Goal: Task Accomplishment & Management: Manage account settings

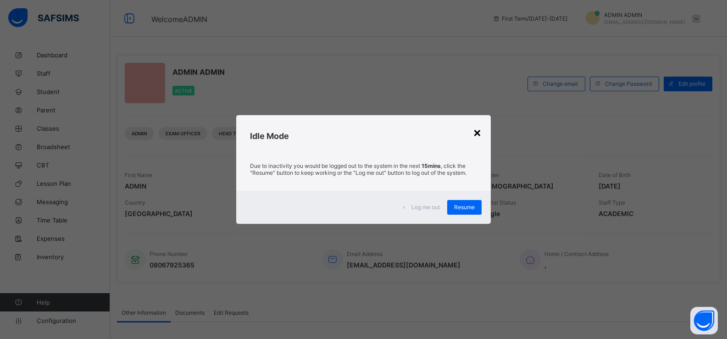
click at [477, 129] on div "×" at bounding box center [477, 132] width 9 height 16
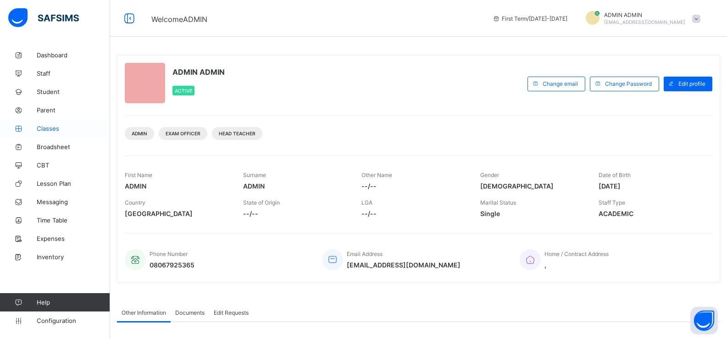
click at [66, 127] on span "Classes" at bounding box center [73, 128] width 73 height 7
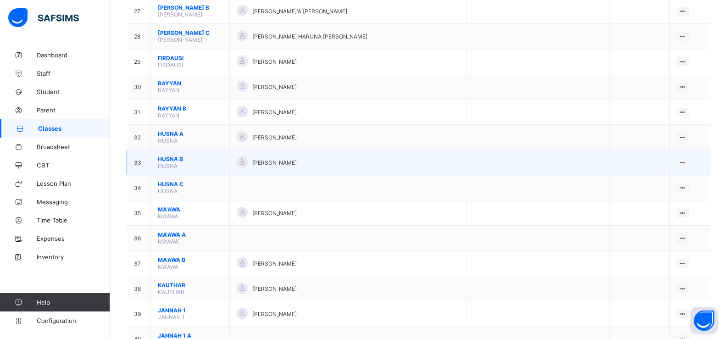
scroll to position [780, 0]
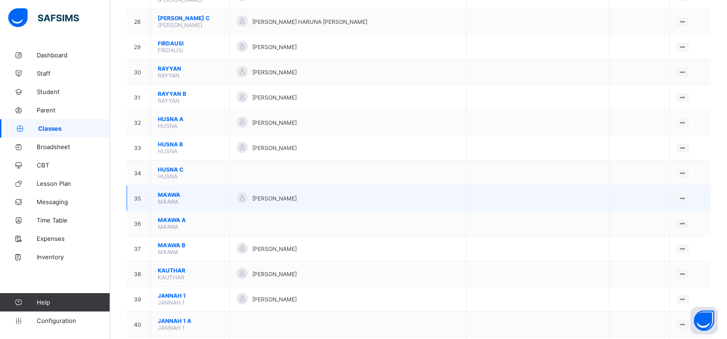
click at [218, 197] on span "MA'AWA" at bounding box center [190, 194] width 65 height 7
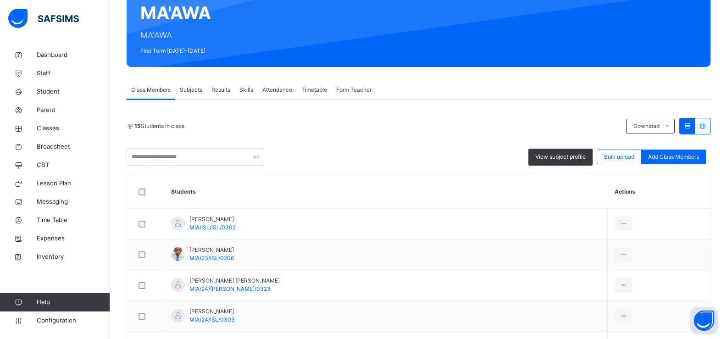
scroll to position [138, 0]
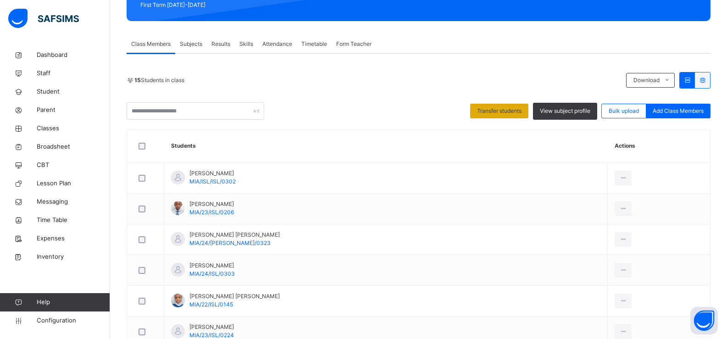
click at [517, 109] on span "Transfer students" at bounding box center [499, 111] width 45 height 8
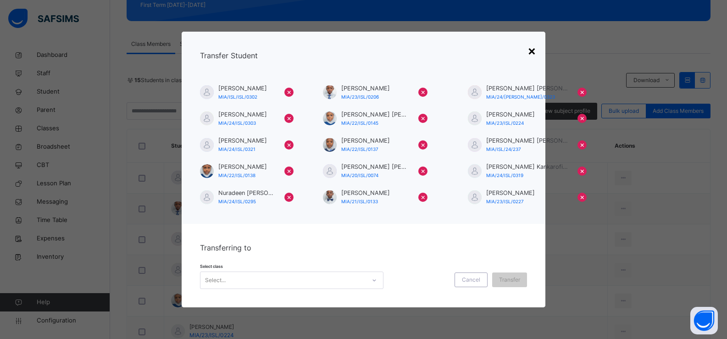
click at [534, 51] on div "×" at bounding box center [532, 50] width 9 height 19
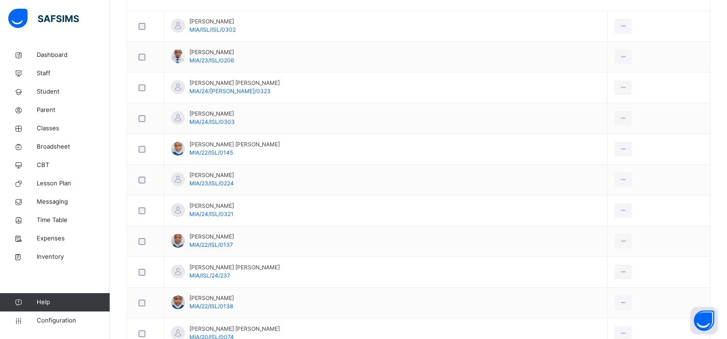
scroll to position [106, 0]
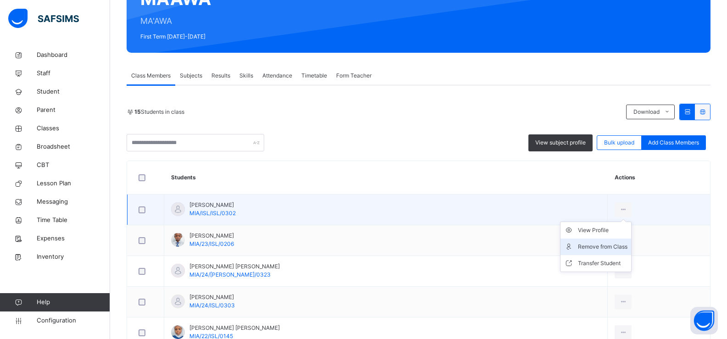
click at [583, 246] on div "Remove from Class" at bounding box center [603, 246] width 50 height 9
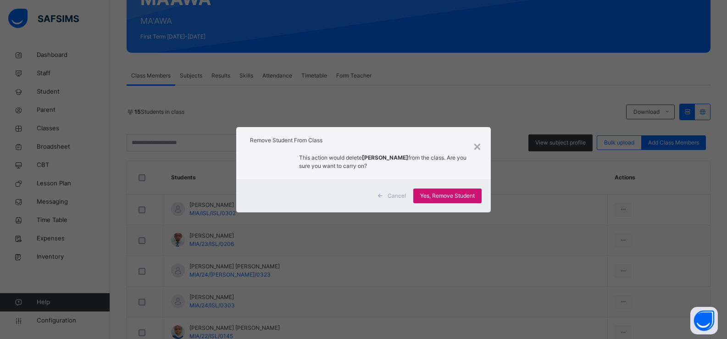
click at [448, 199] on span "Yes, Remove Student" at bounding box center [447, 196] width 55 height 8
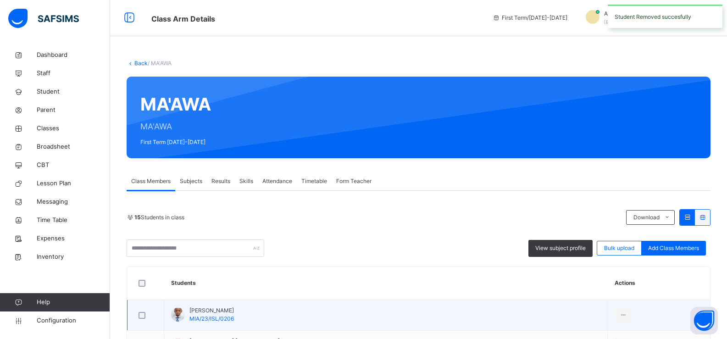
scroll to position [138, 0]
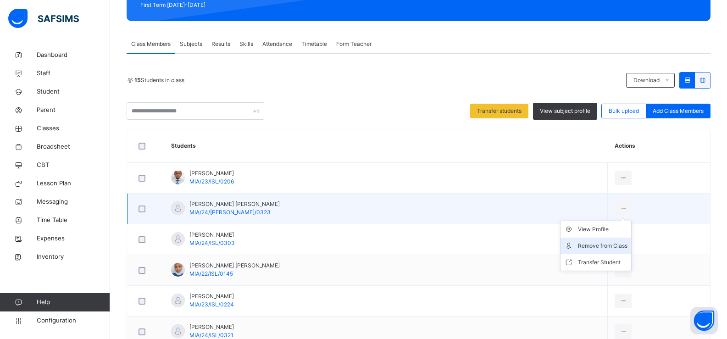
click at [582, 243] on div "Remove from Class" at bounding box center [603, 245] width 50 height 9
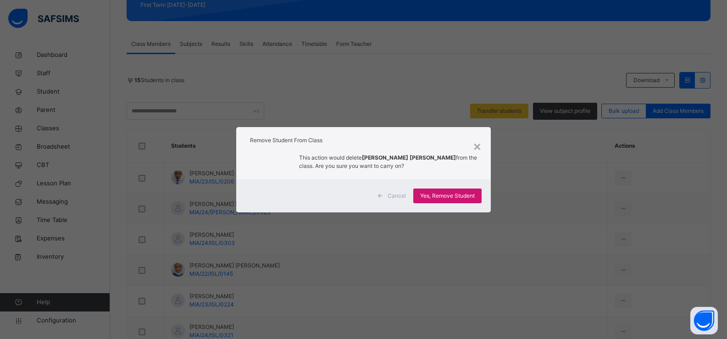
click at [462, 195] on span "Yes, Remove Student" at bounding box center [447, 196] width 55 height 8
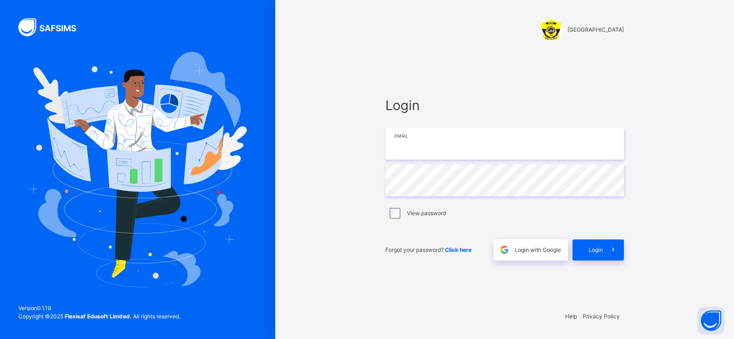
type input "**********"
